Goal: Task Accomplishment & Management: Use online tool/utility

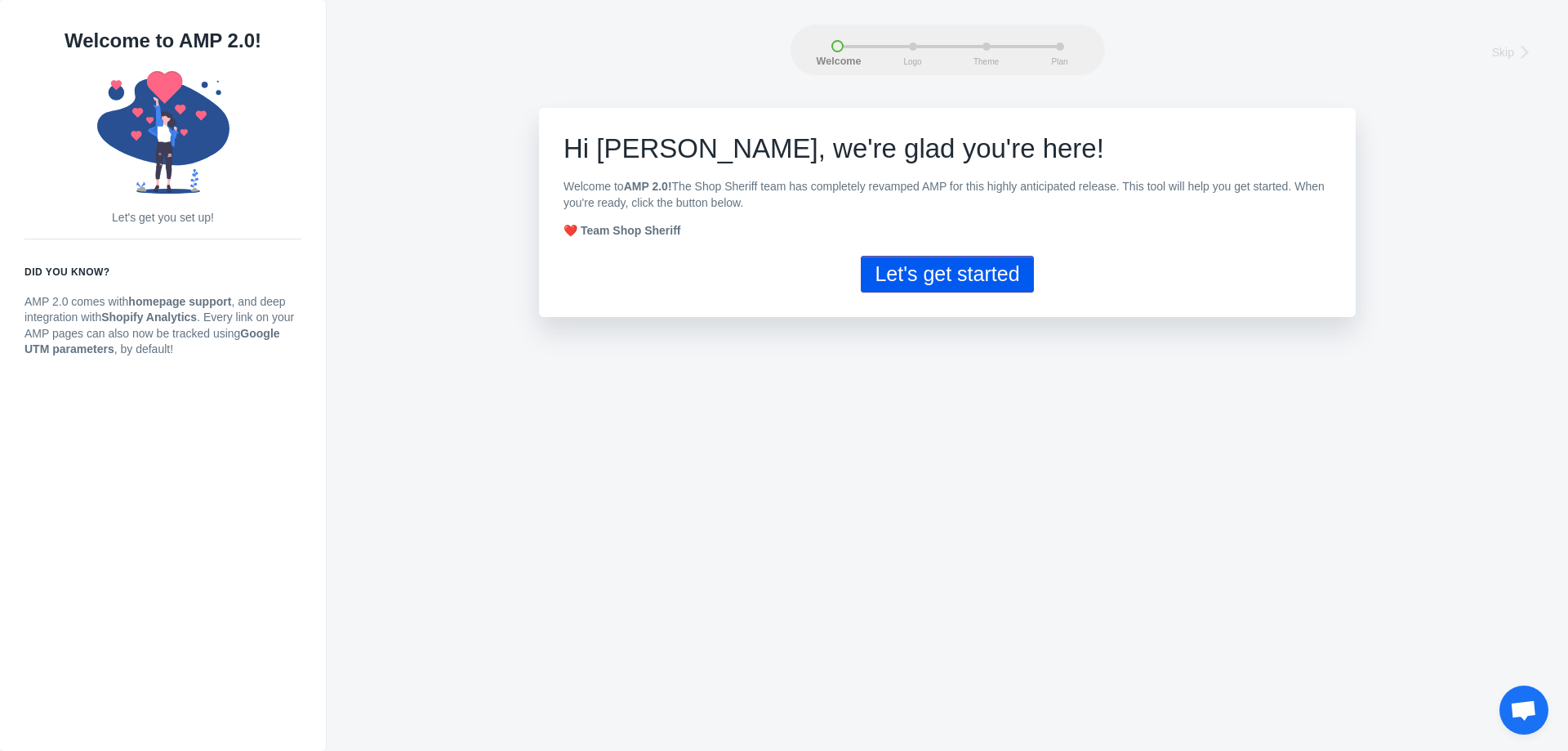
click at [927, 279] on button "Let's get started" at bounding box center [946, 274] width 172 height 37
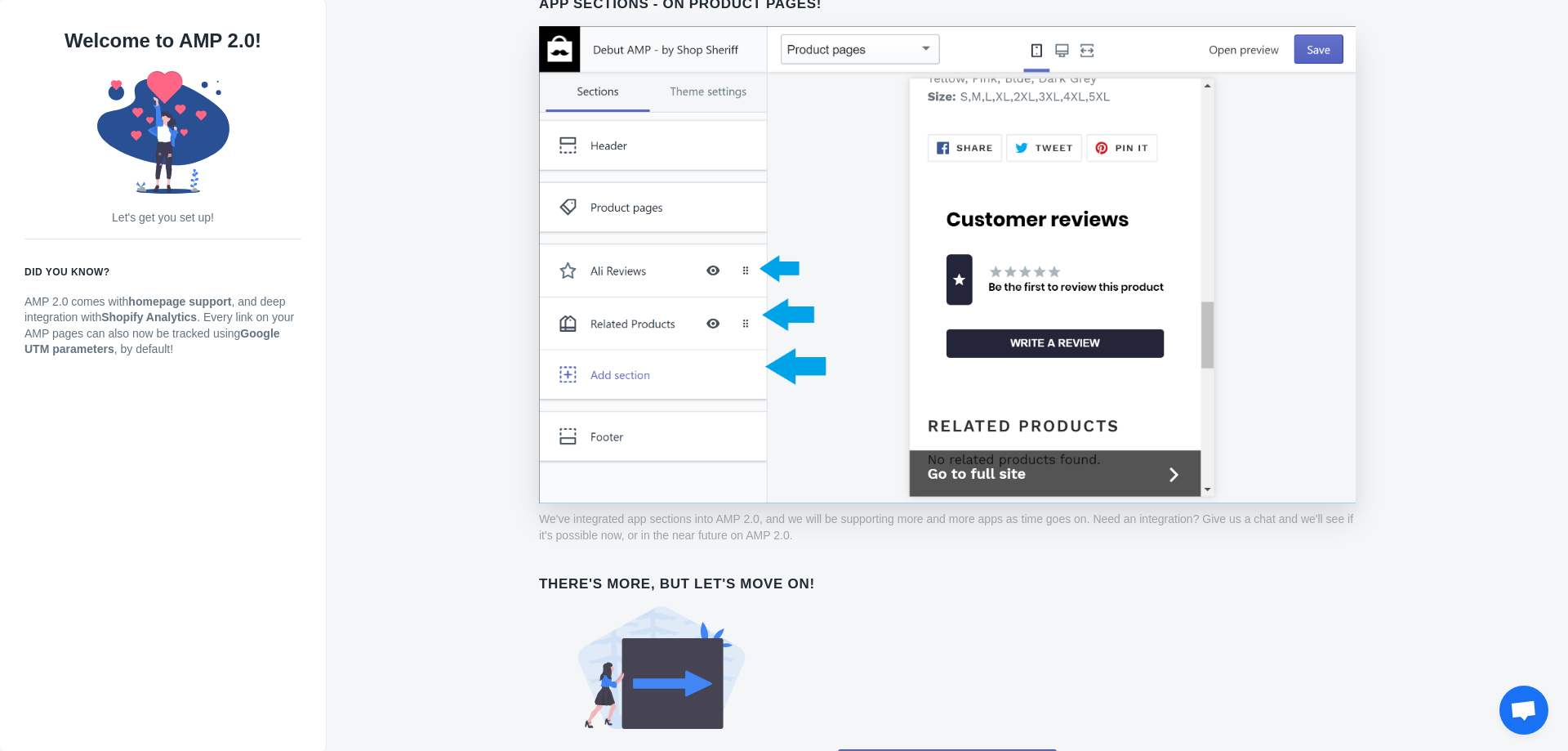
scroll to position [1157, 0]
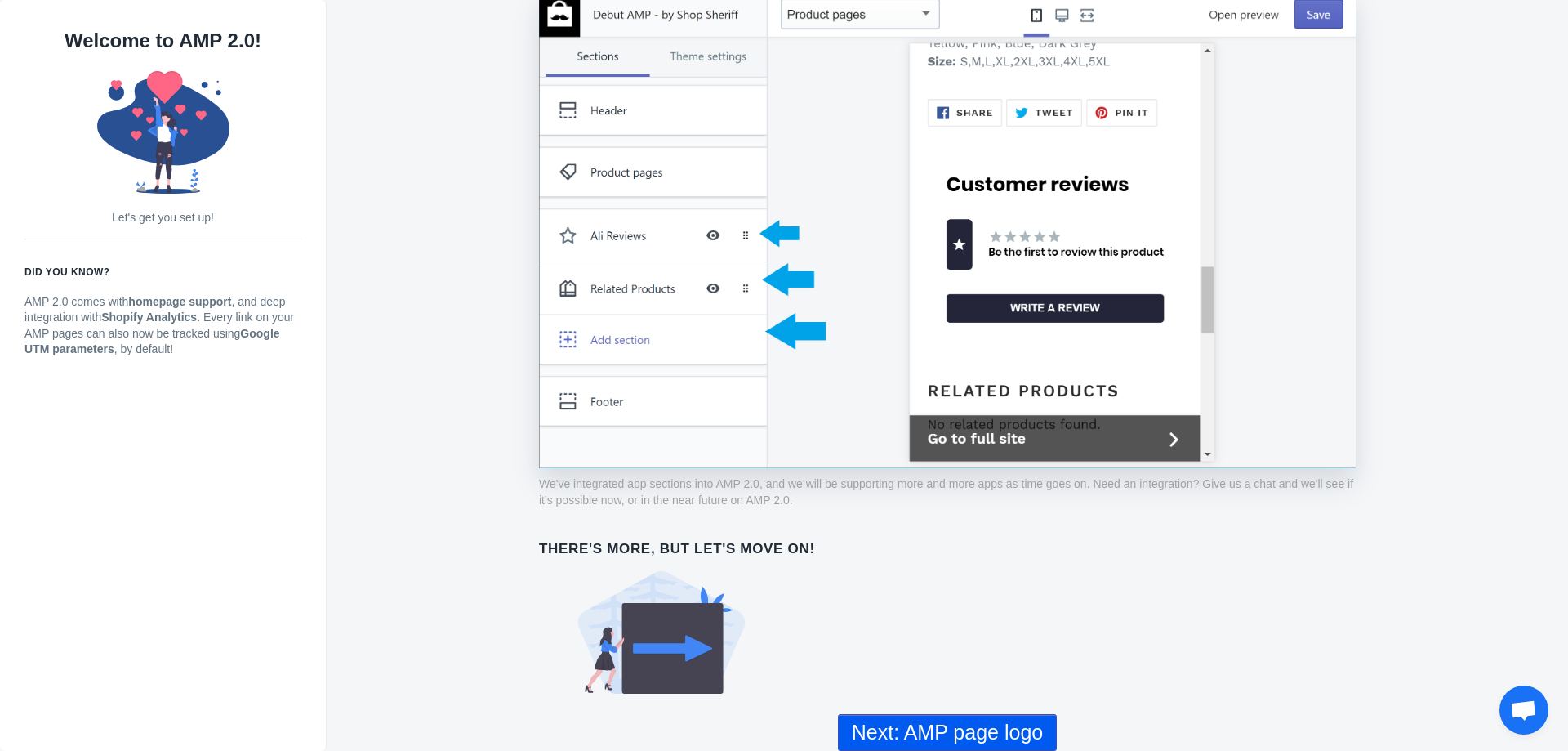
click at [944, 681] on button "Next: AMP page logo" at bounding box center [948, 732] width 219 height 37
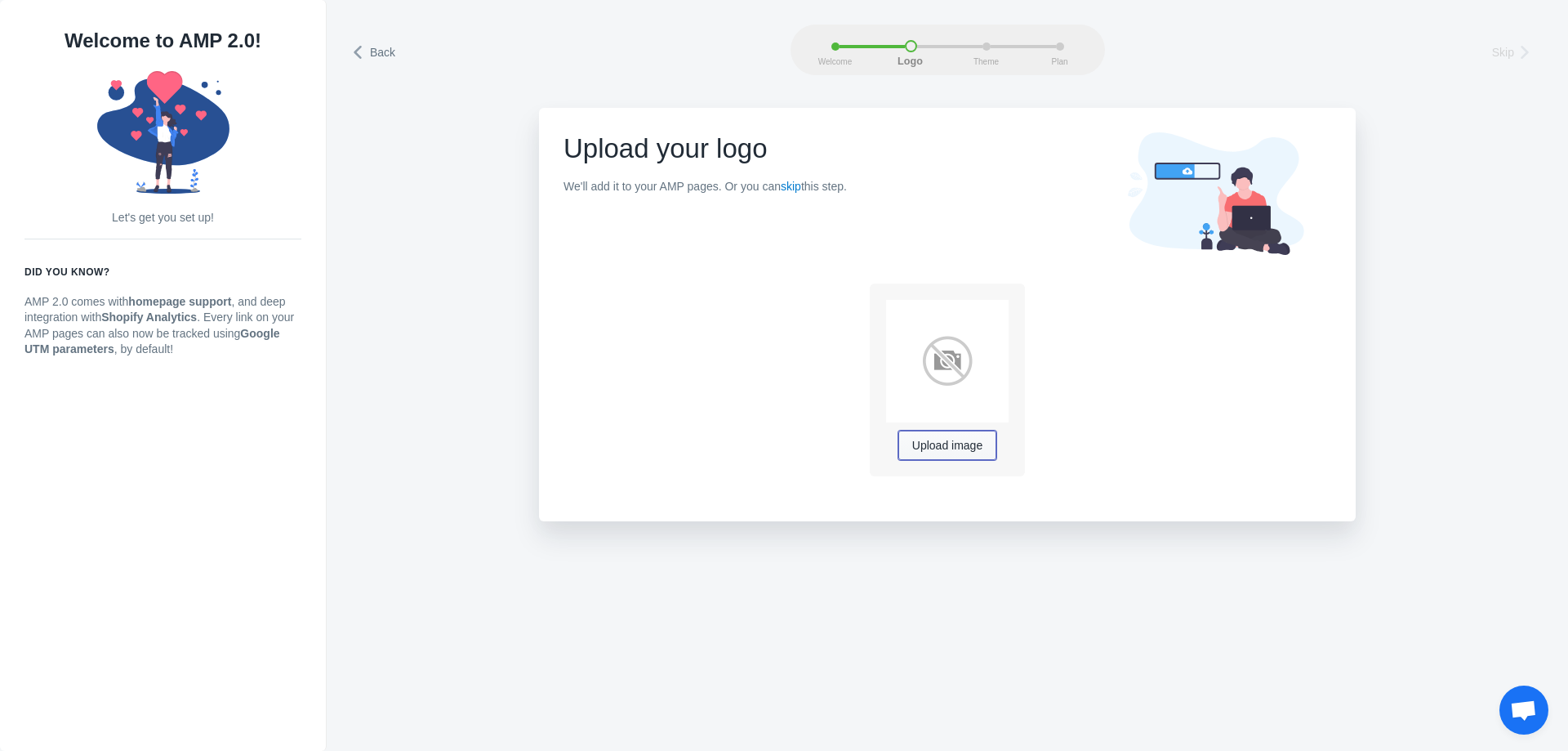
click at [964, 445] on span "Upload image" at bounding box center [948, 446] width 71 height 13
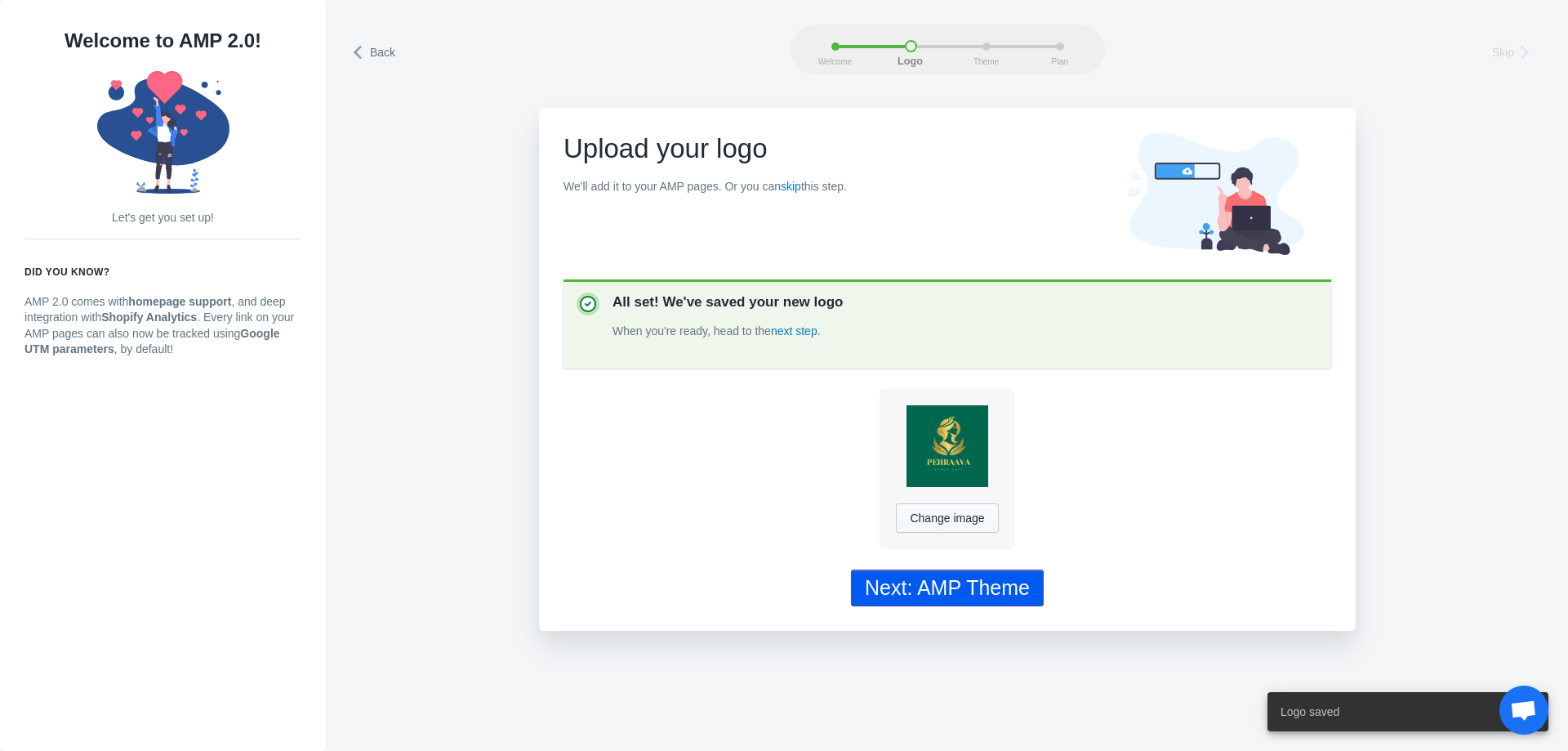
click at [966, 591] on div "Next: AMP Theme" at bounding box center [947, 587] width 165 height 24
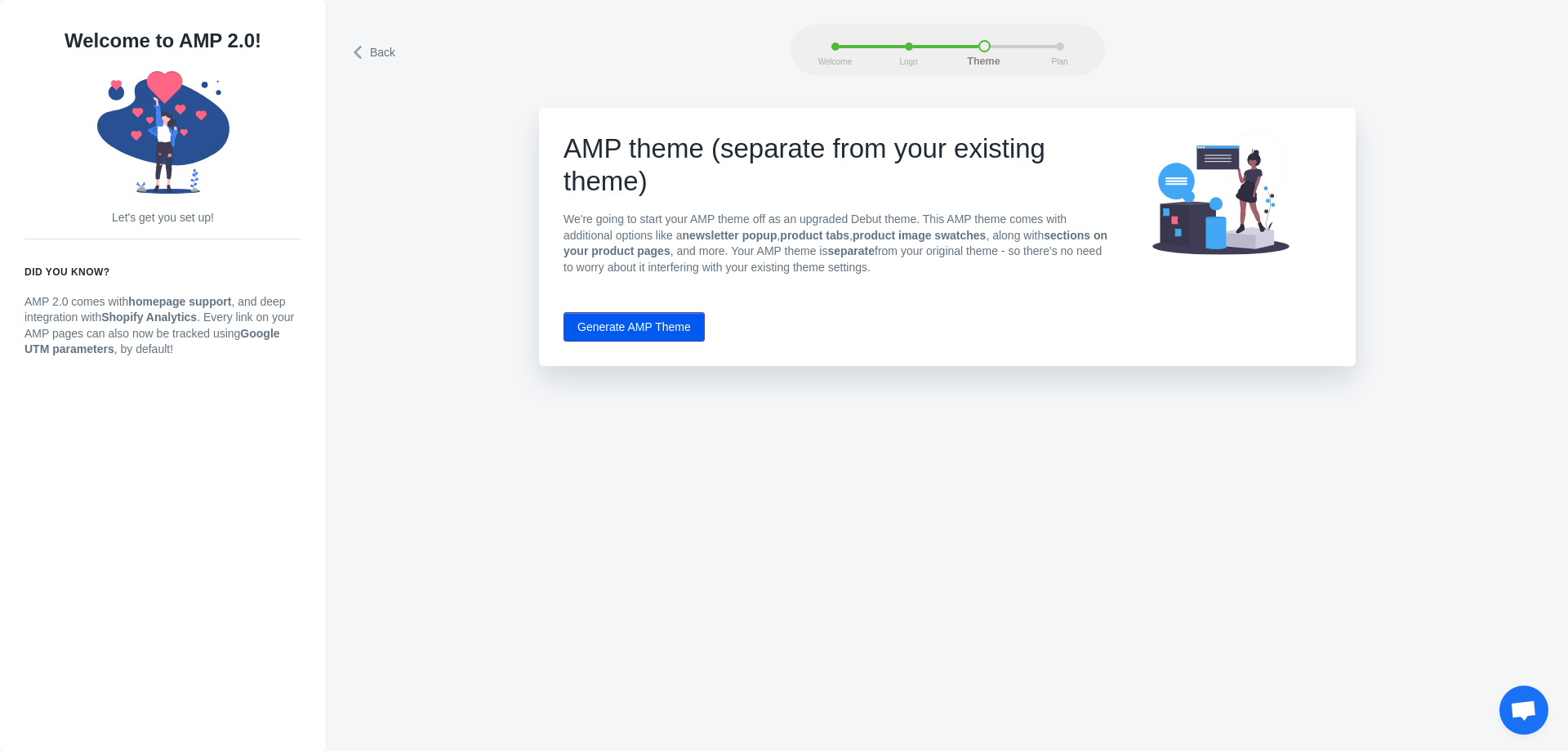
click at [608, 337] on button "Generate AMP Theme" at bounding box center [634, 327] width 141 height 29
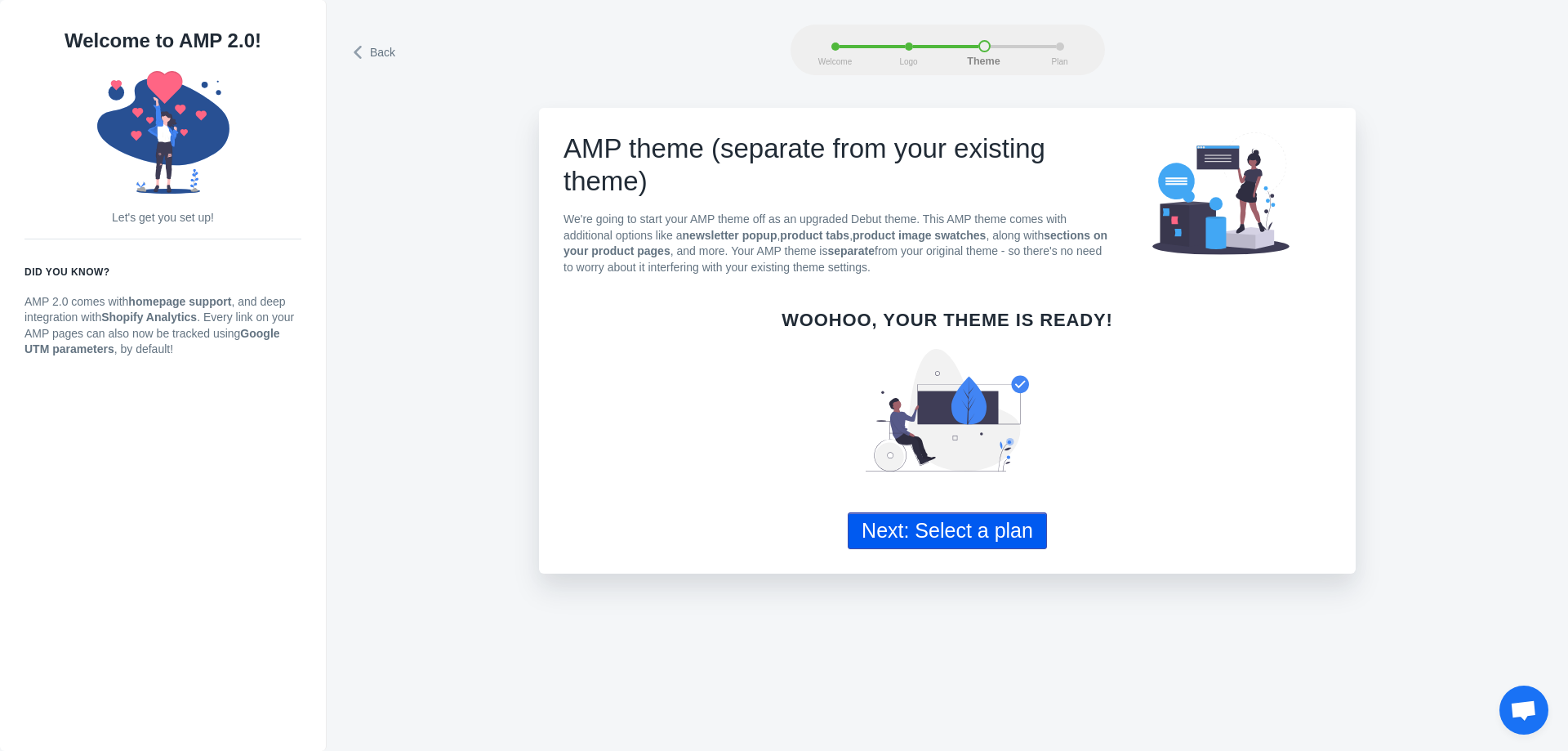
click at [943, 531] on button "Next: Select a plan" at bounding box center [948, 530] width 199 height 37
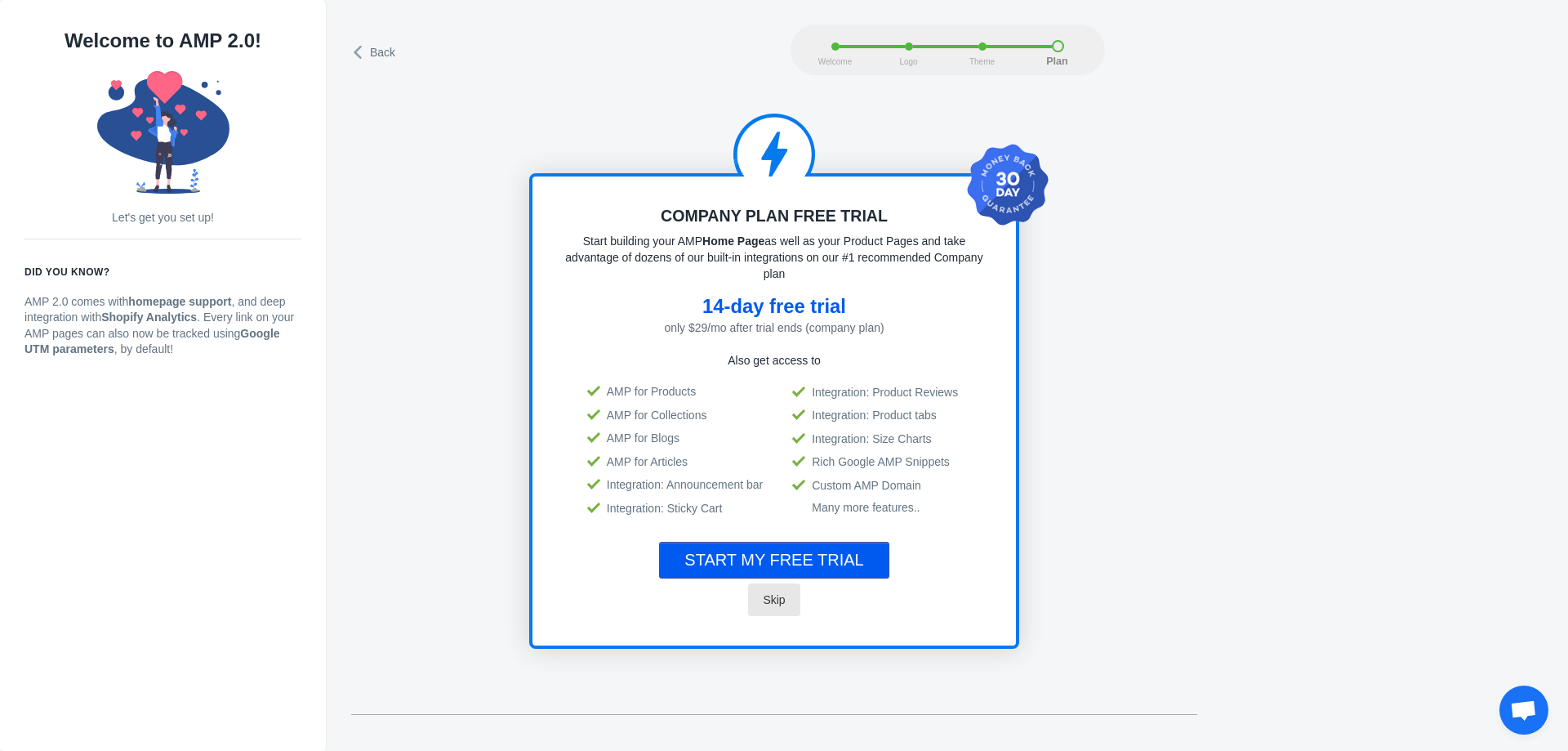
click at [779, 597] on span "Skip" at bounding box center [773, 599] width 22 height 13
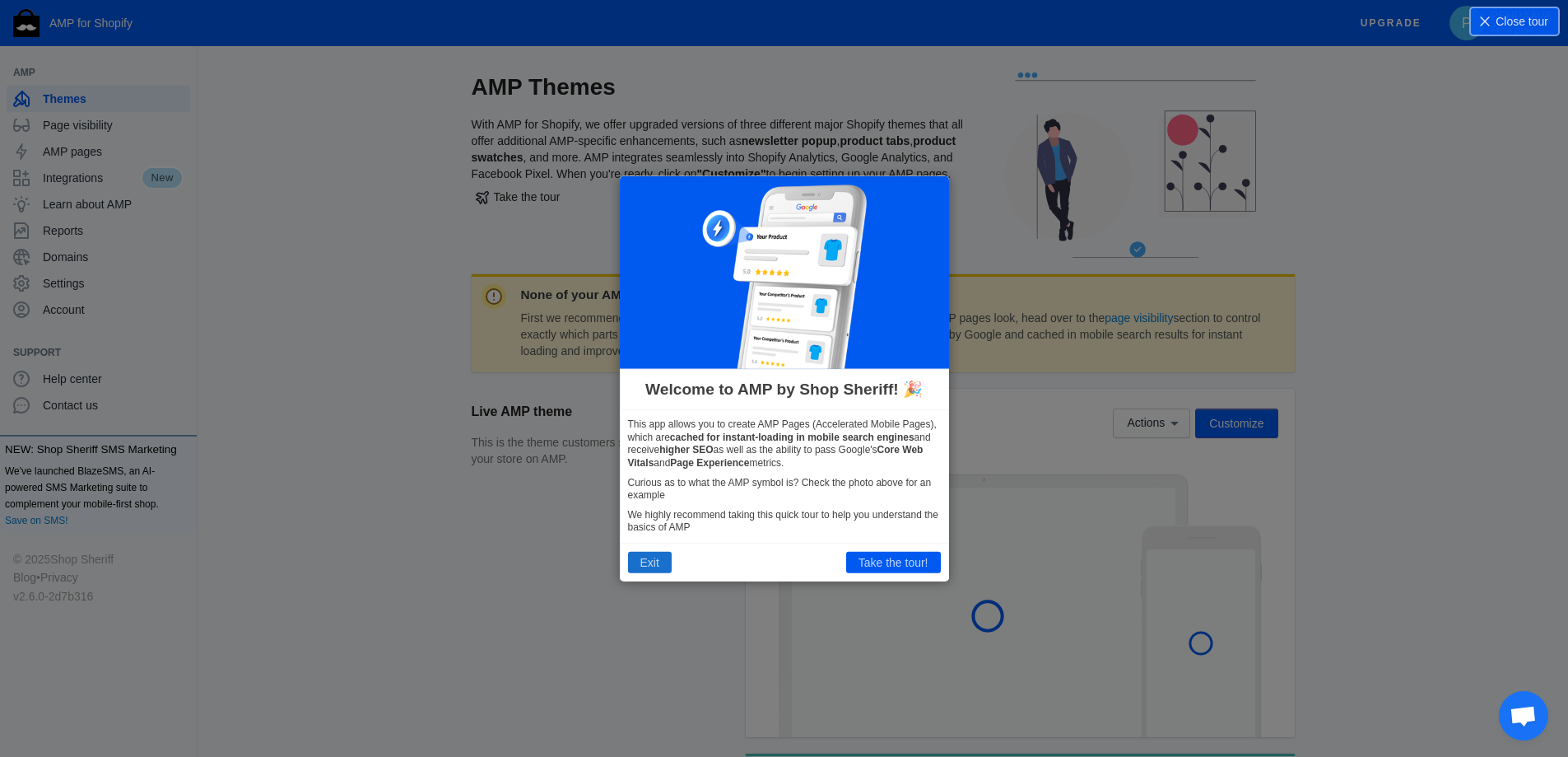
click at [659, 560] on button "Exit" at bounding box center [649, 562] width 44 height 21
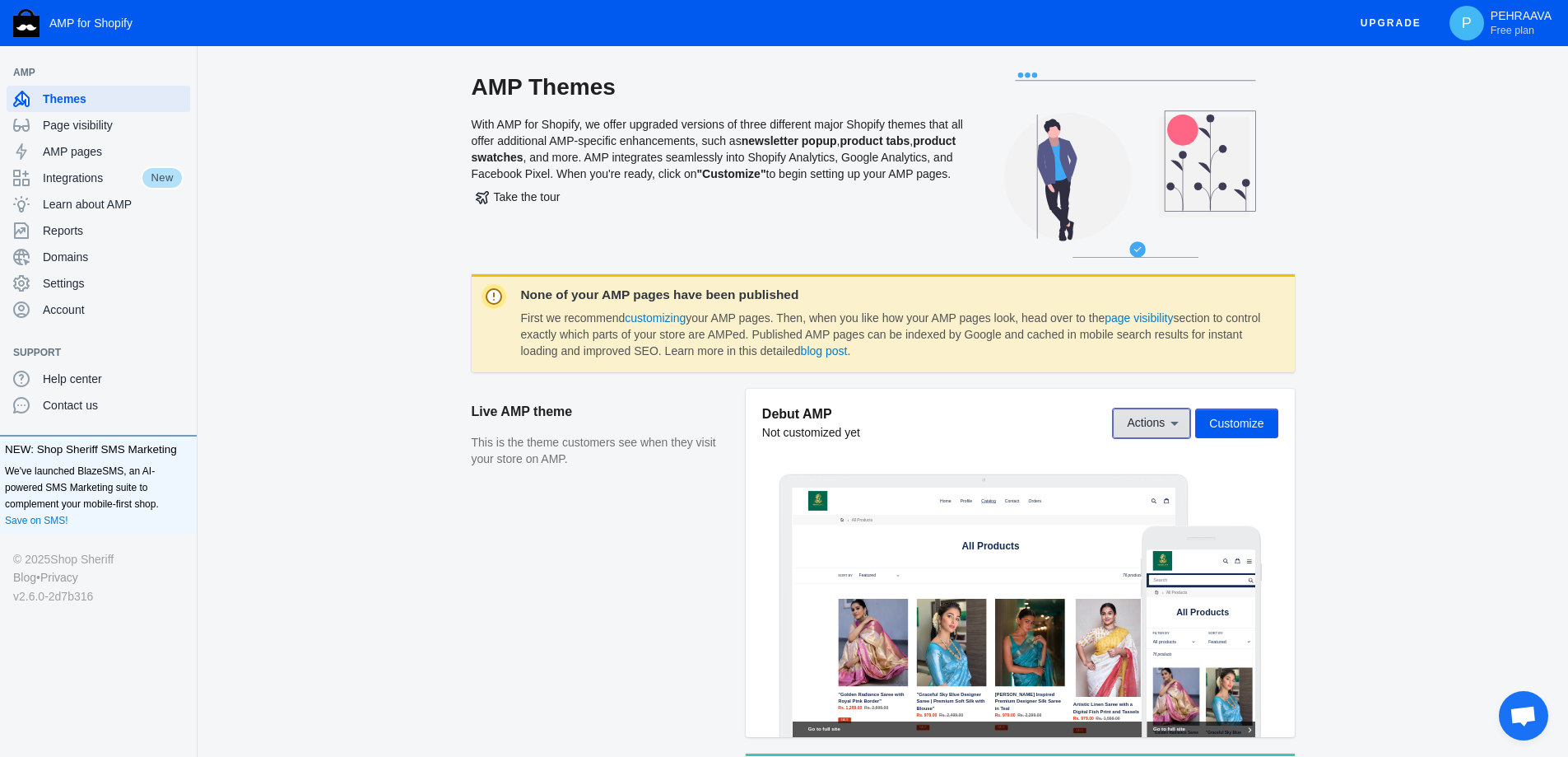
click at [1148, 412] on button "Actions" at bounding box center [1151, 423] width 77 height 29
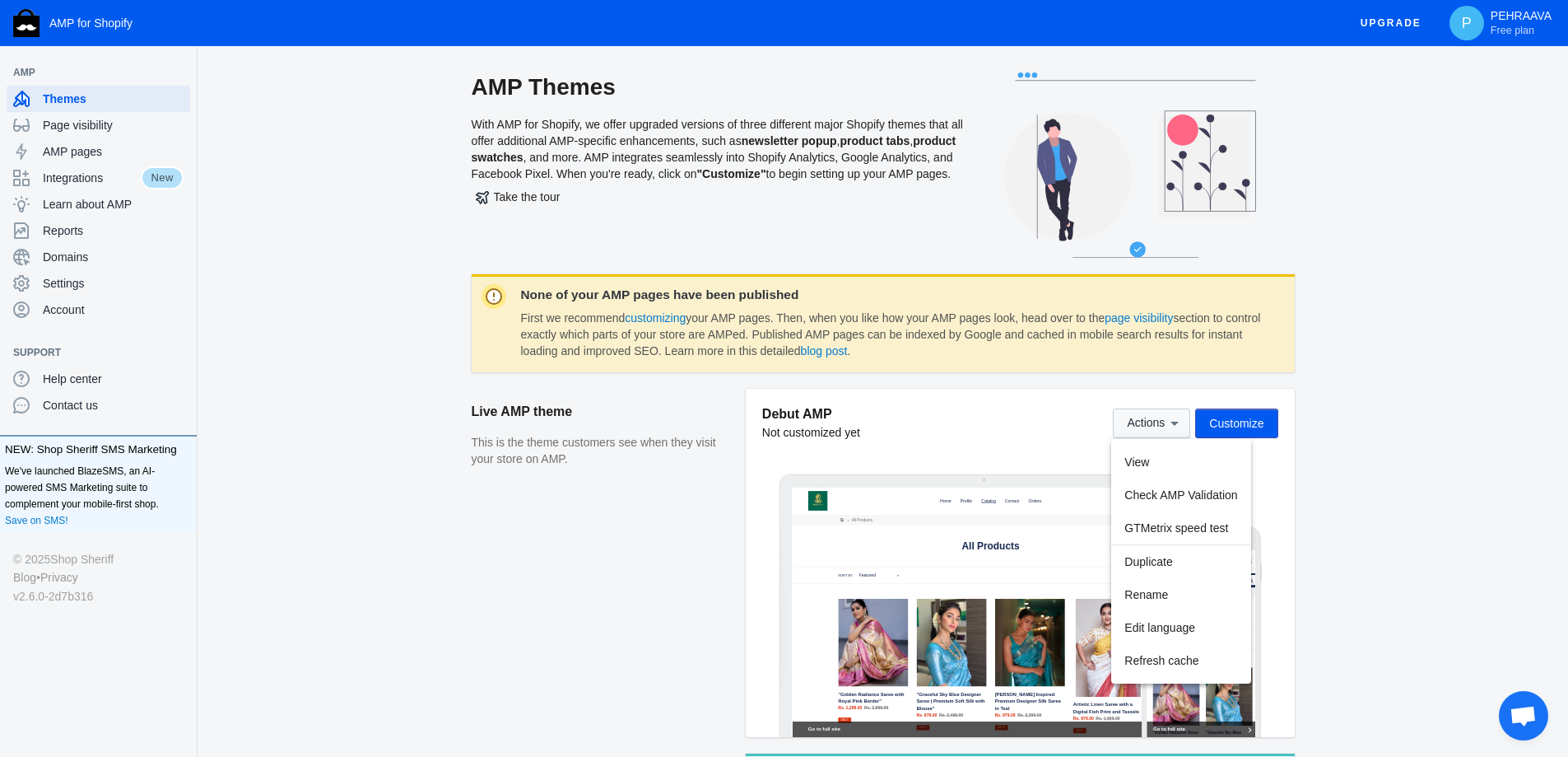
click at [1148, 412] on div at bounding box center [784, 378] width 1568 height 757
